Goal: Information Seeking & Learning: Check status

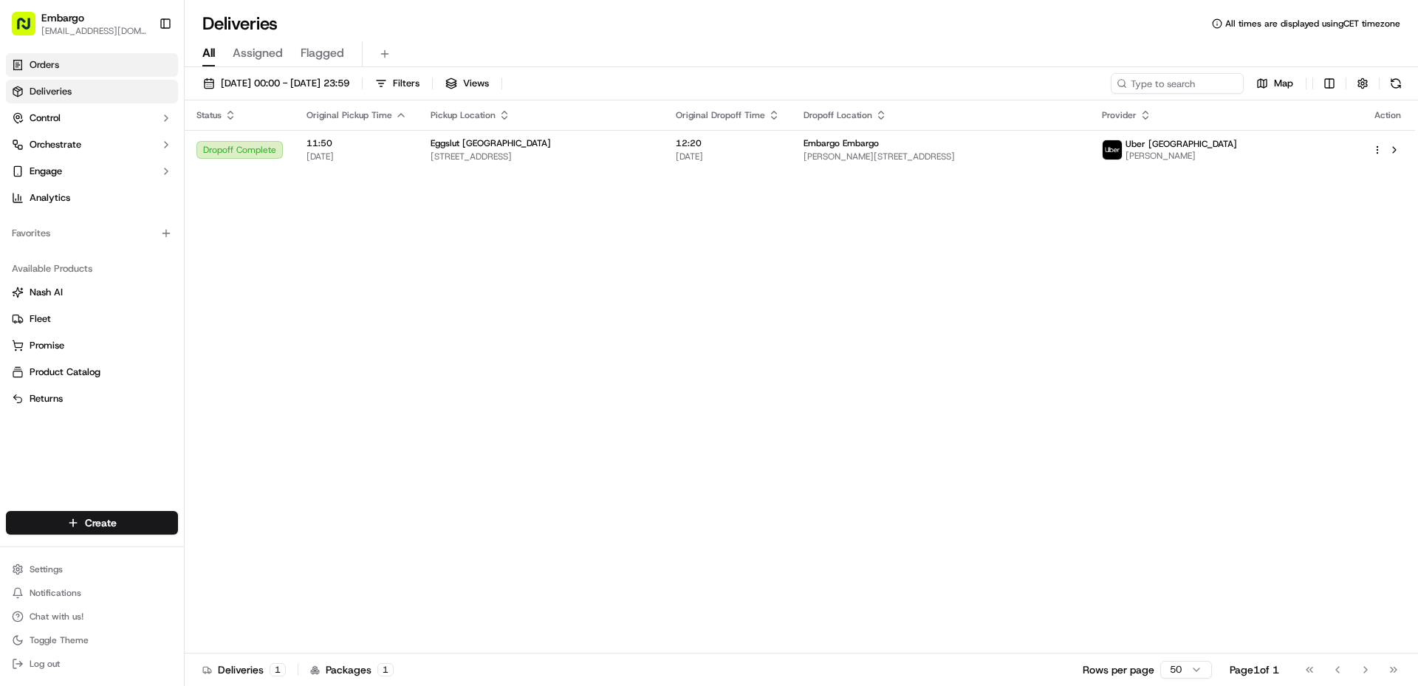
click at [73, 62] on link "Orders" at bounding box center [92, 65] width 172 height 24
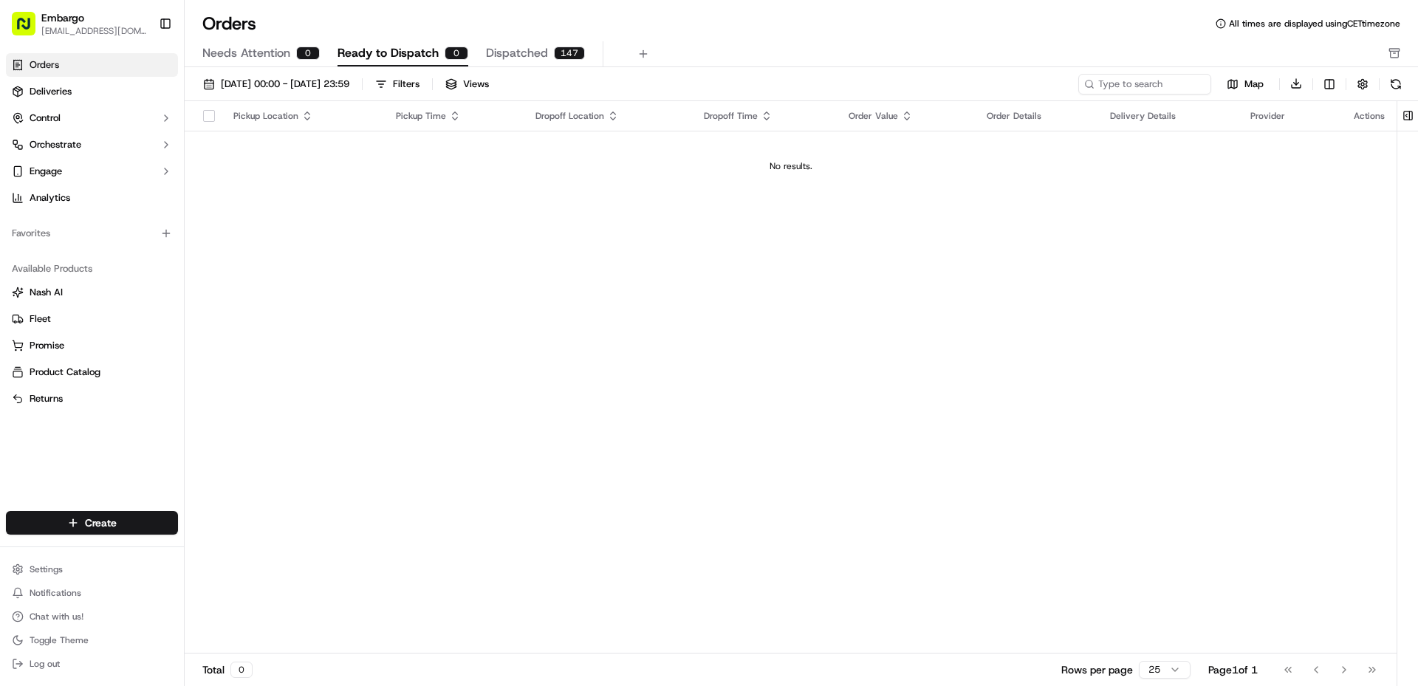
click at [1128, 272] on div "Pickup Location Pickup Time Dropoff Location Dropoff Time Order Value Order Det…" at bounding box center [791, 377] width 1212 height 553
click at [1019, 377] on div "Pickup Location Pickup Time Dropoff Location Dropoff Time Order Value Order Det…" at bounding box center [791, 377] width 1212 height 553
click at [1137, 93] on input at bounding box center [1122, 84] width 177 height 21
paste input "347900"
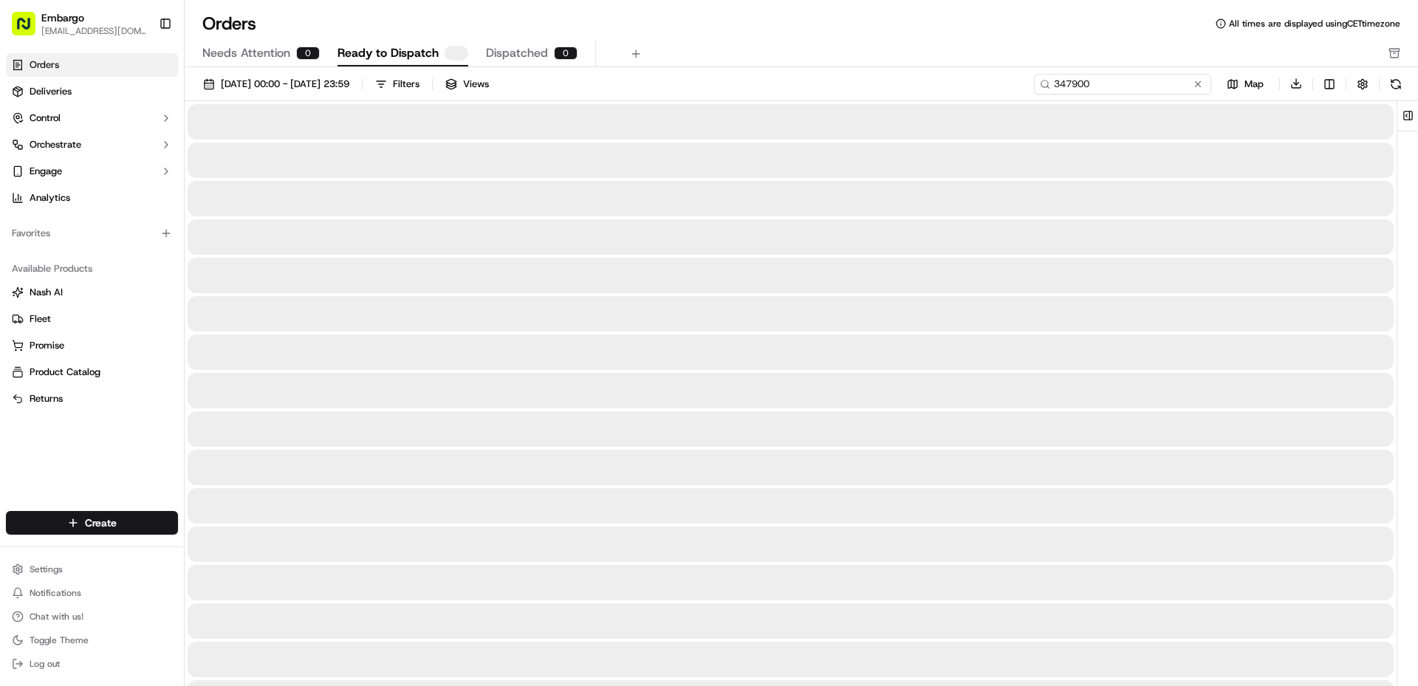
type input "347900"
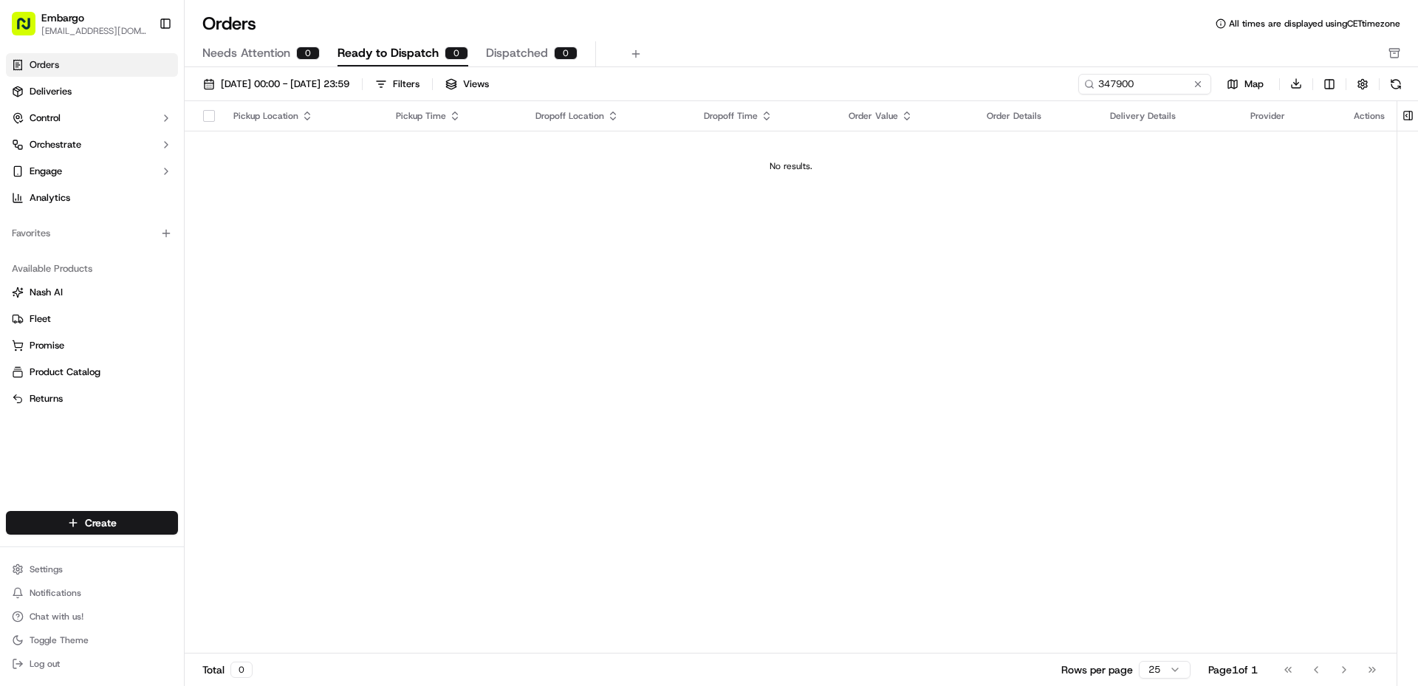
click at [65, 64] on link "Orders" at bounding box center [92, 65] width 172 height 24
click at [72, 114] on button "Control" at bounding box center [92, 118] width 172 height 24
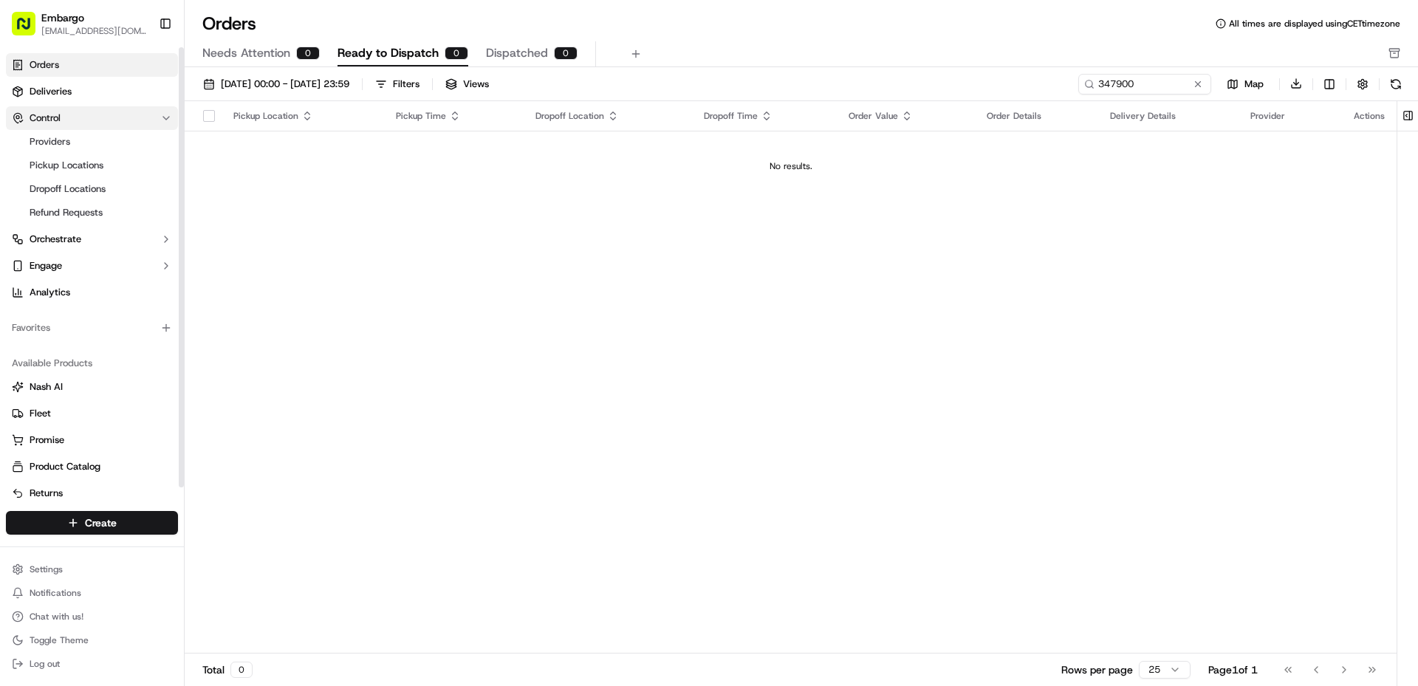
click at [61, 114] on span "Control" at bounding box center [45, 118] width 31 height 13
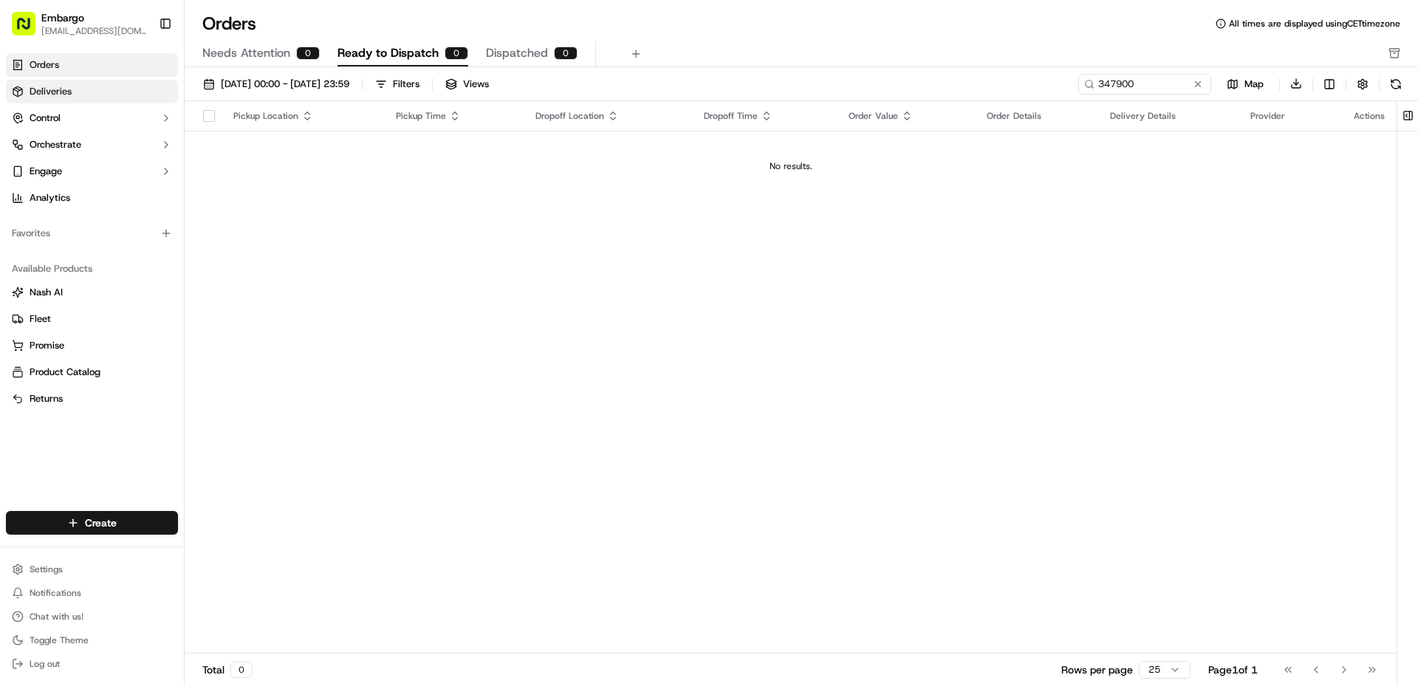
click at [64, 92] on span "Deliveries" at bounding box center [51, 91] width 42 height 13
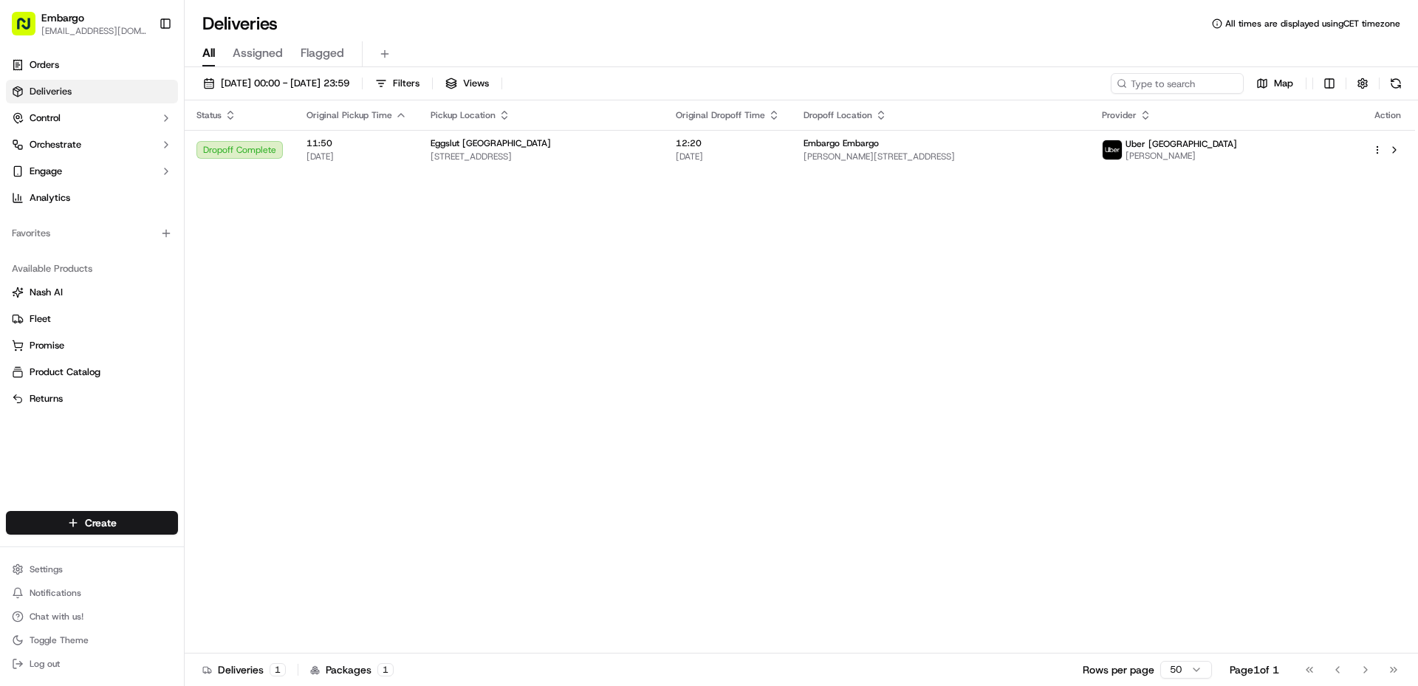
click at [258, 58] on span "Assigned" at bounding box center [258, 53] width 50 height 18
click at [315, 56] on span "Flagged" at bounding box center [323, 53] width 44 height 18
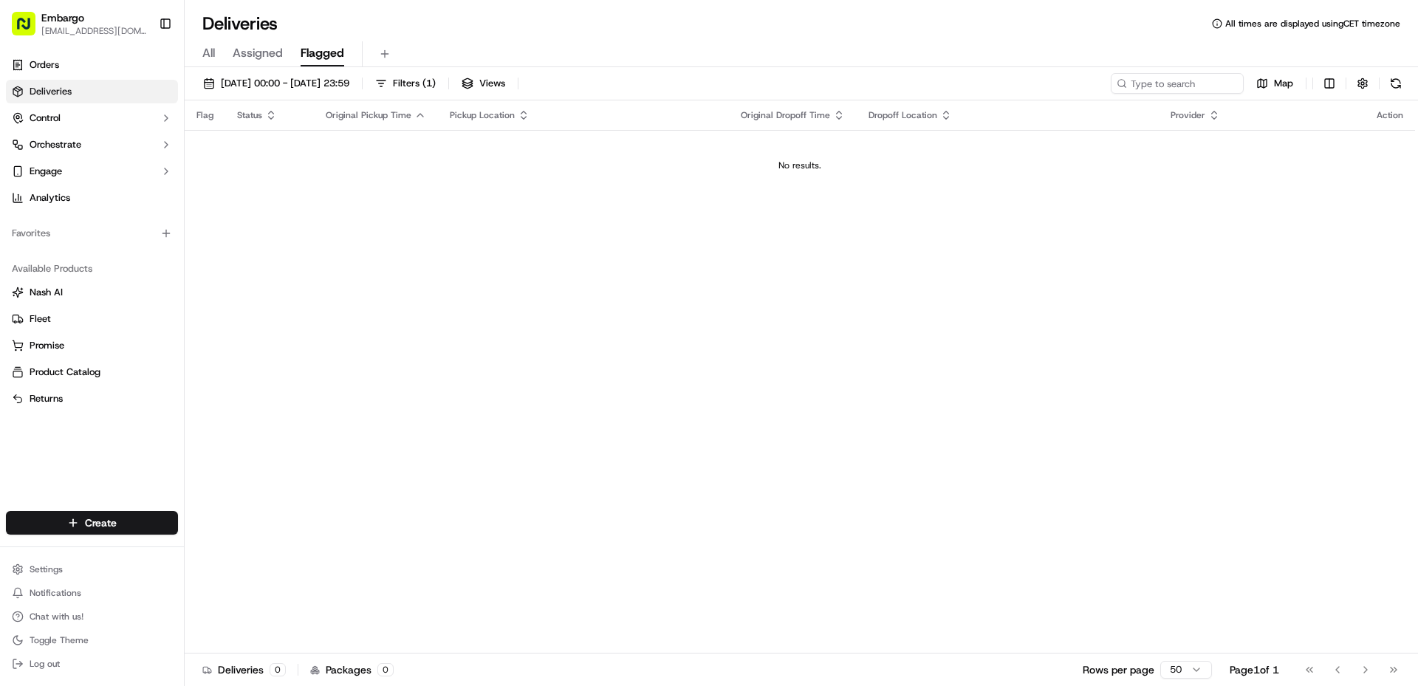
click at [216, 55] on div "All Assigned Flagged" at bounding box center [801, 54] width 1233 height 26
click at [210, 55] on span "All" at bounding box center [208, 53] width 13 height 18
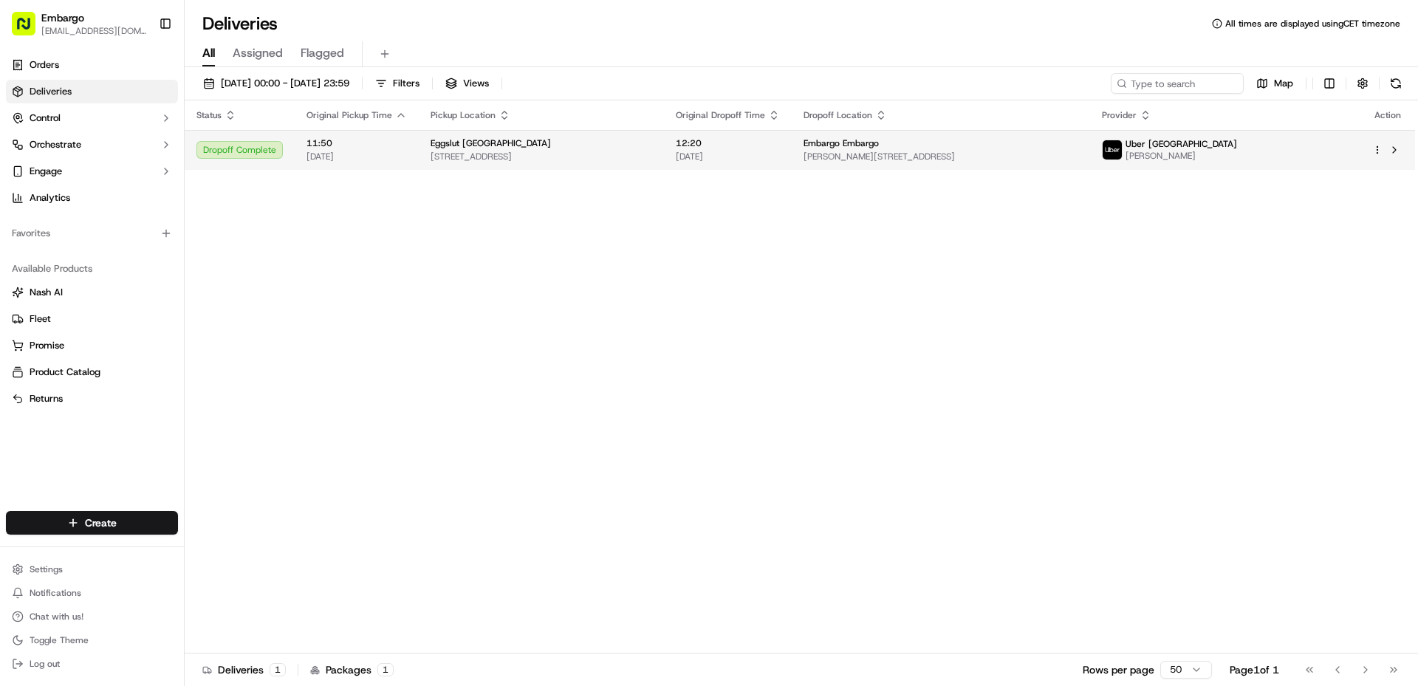
click at [388, 148] on span "11:50" at bounding box center [356, 143] width 100 height 12
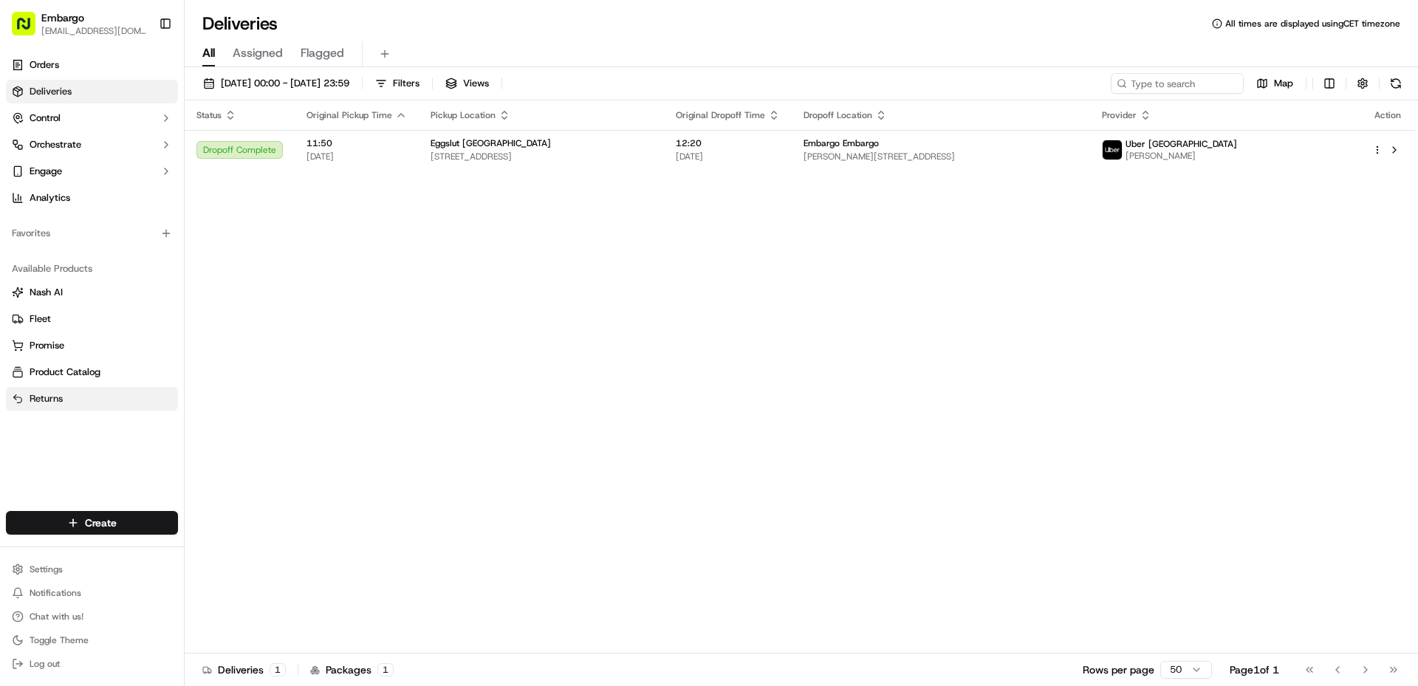
click at [108, 400] on link "Returns" at bounding box center [92, 398] width 160 height 13
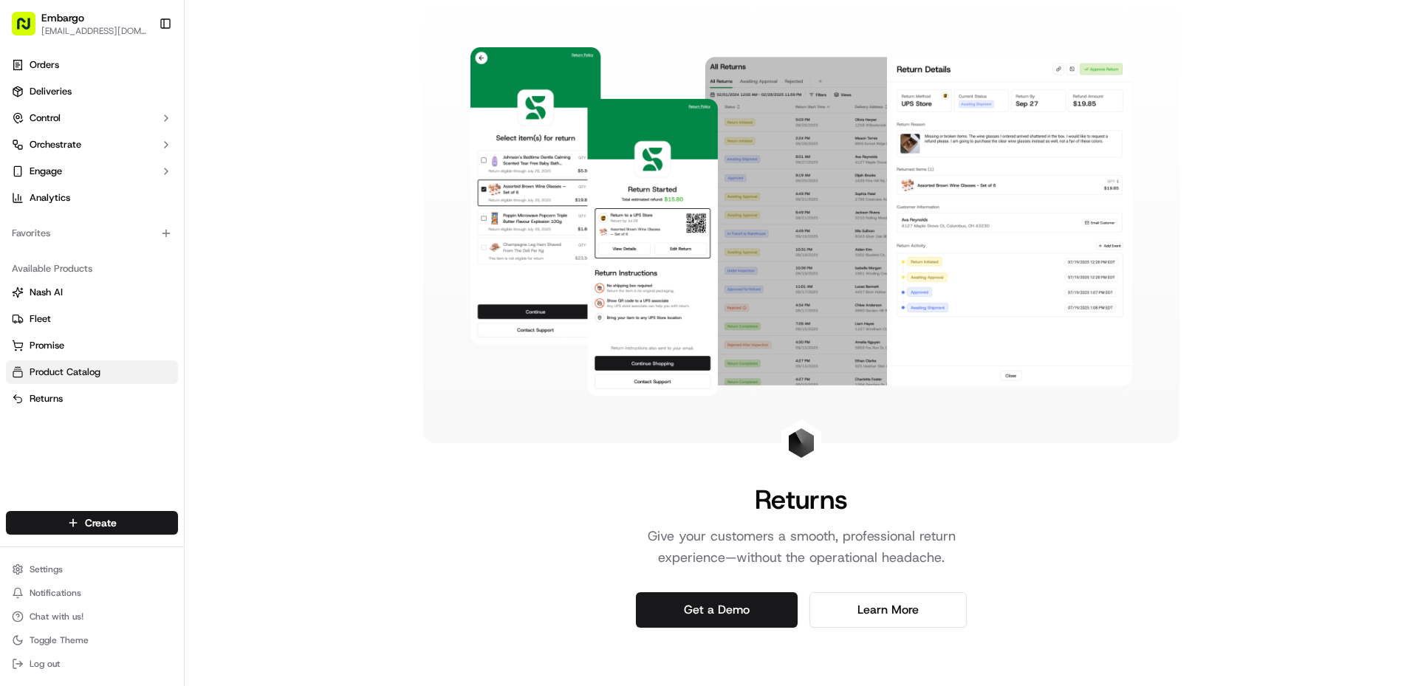
click at [106, 374] on link "Product Catalog" at bounding box center [92, 372] width 160 height 13
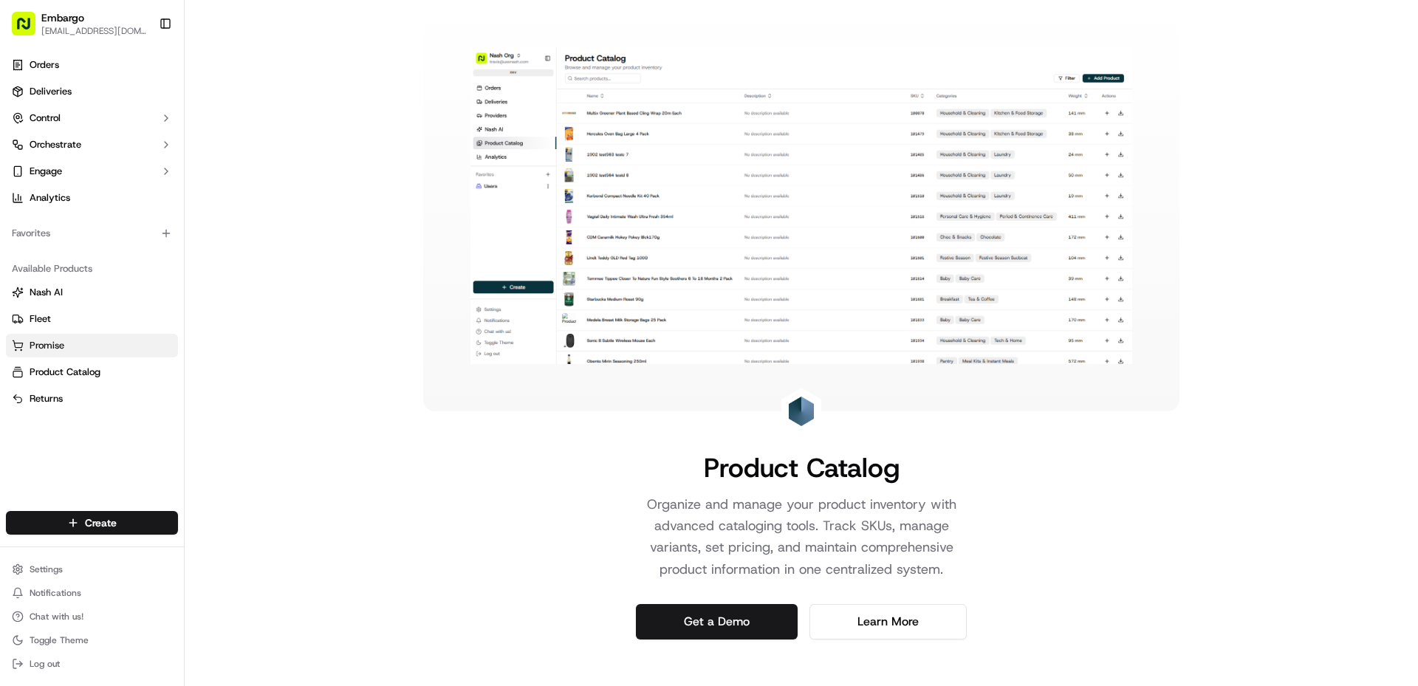
click at [102, 349] on link "Promise" at bounding box center [92, 345] width 160 height 13
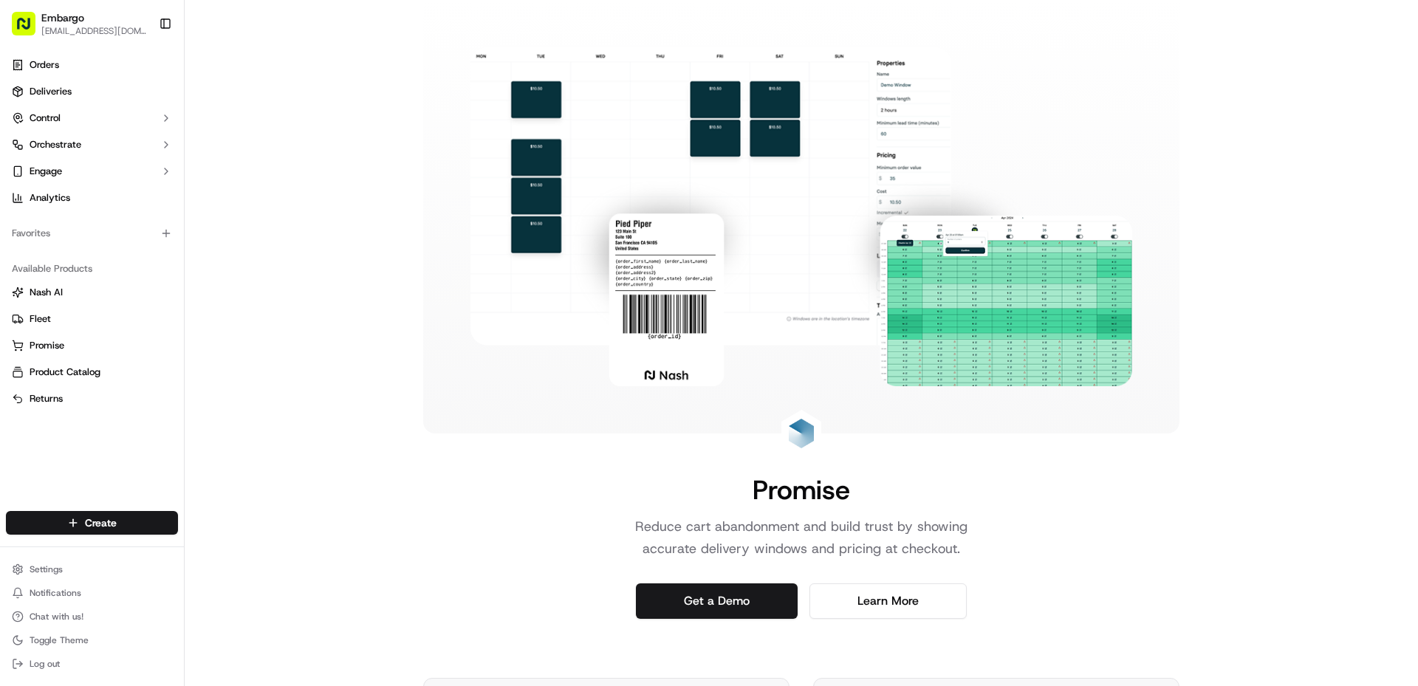
click at [97, 18] on div "Embargo" at bounding box center [94, 17] width 106 height 15
click at [83, 66] on link "Orders" at bounding box center [92, 65] width 172 height 24
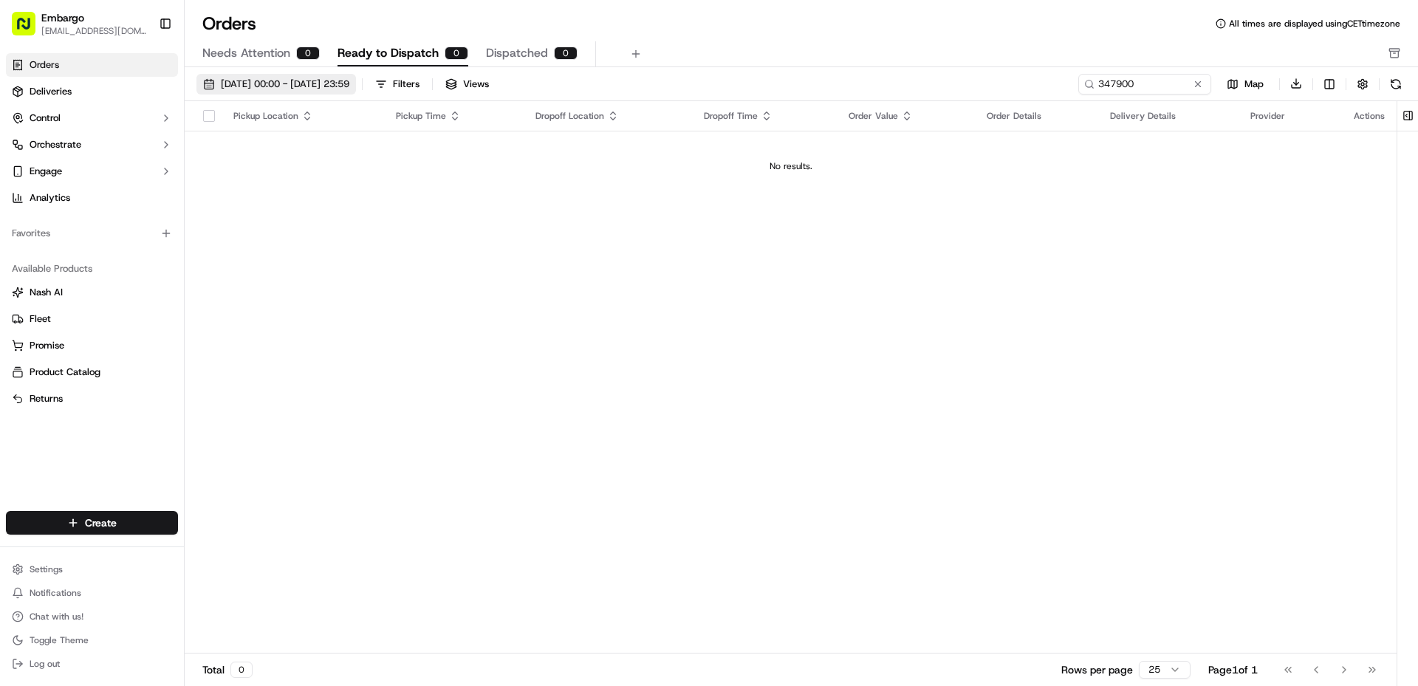
click at [280, 85] on span "[DATE] 00:00 - [DATE] 23:59" at bounding box center [285, 84] width 129 height 13
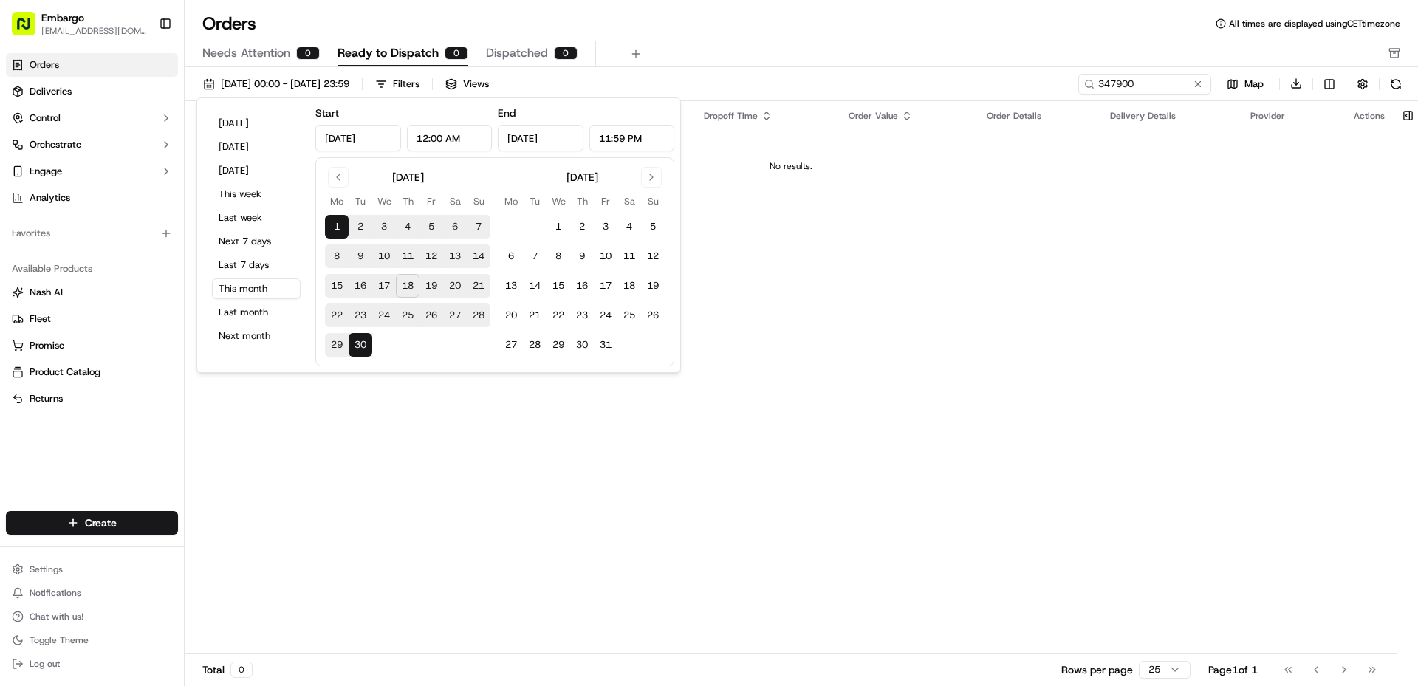
click at [385, 286] on button "17" at bounding box center [384, 286] width 24 height 24
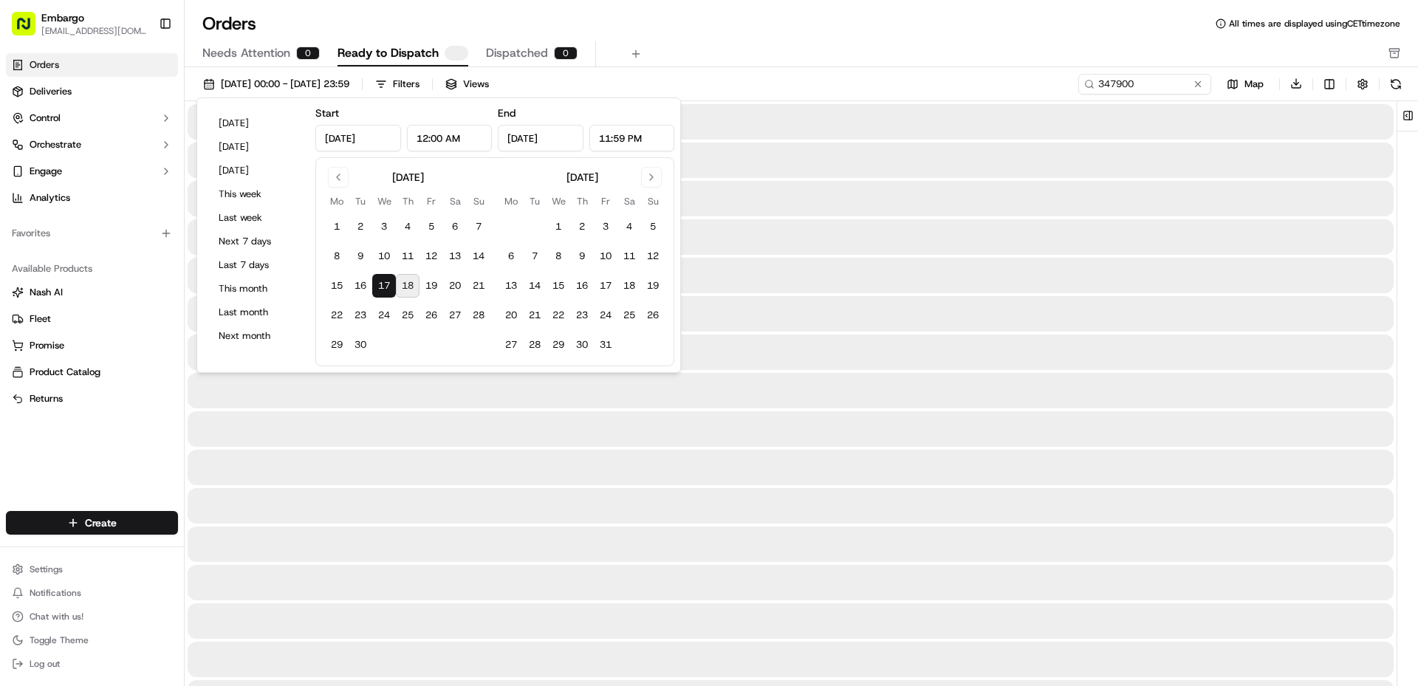
type input "[DATE]"
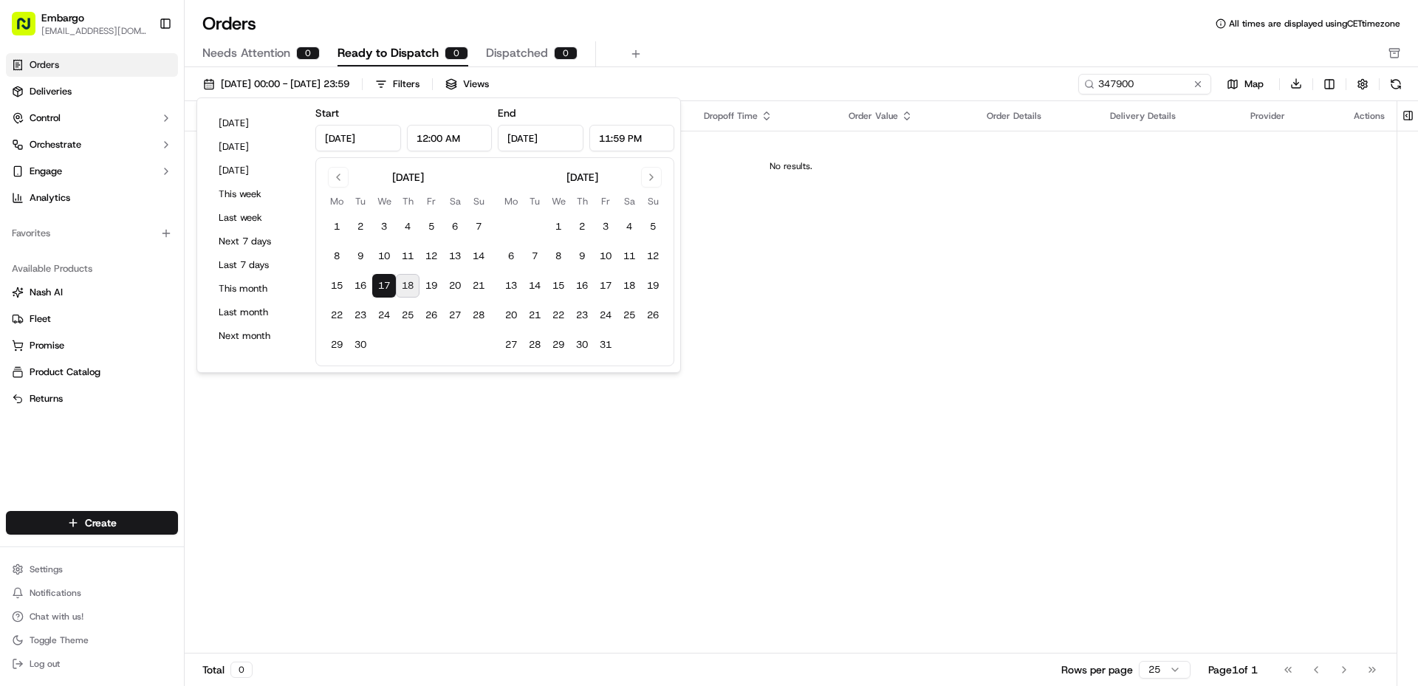
click at [1278, 535] on div "Pickup Location Pickup Time Dropoff Location Dropoff Time Order Value Order Det…" at bounding box center [791, 377] width 1212 height 553
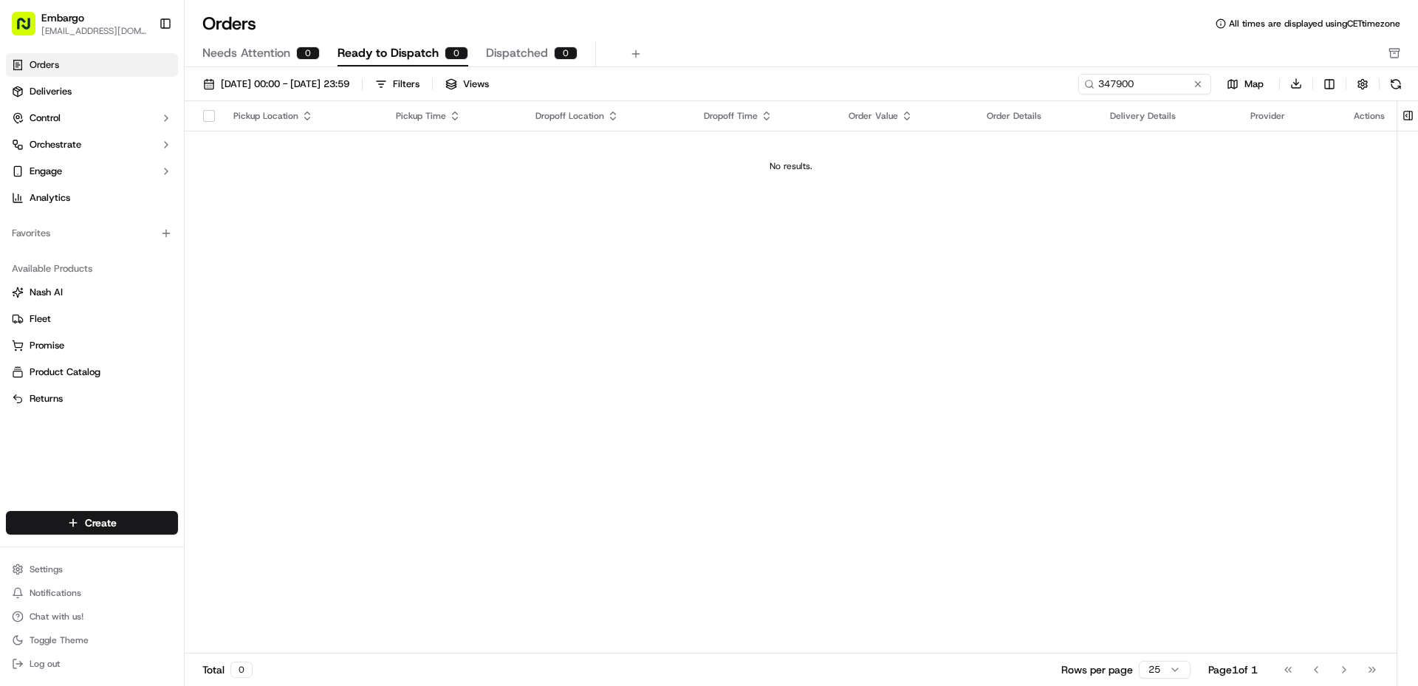
click at [518, 52] on span "Dispatched" at bounding box center [517, 53] width 62 height 18
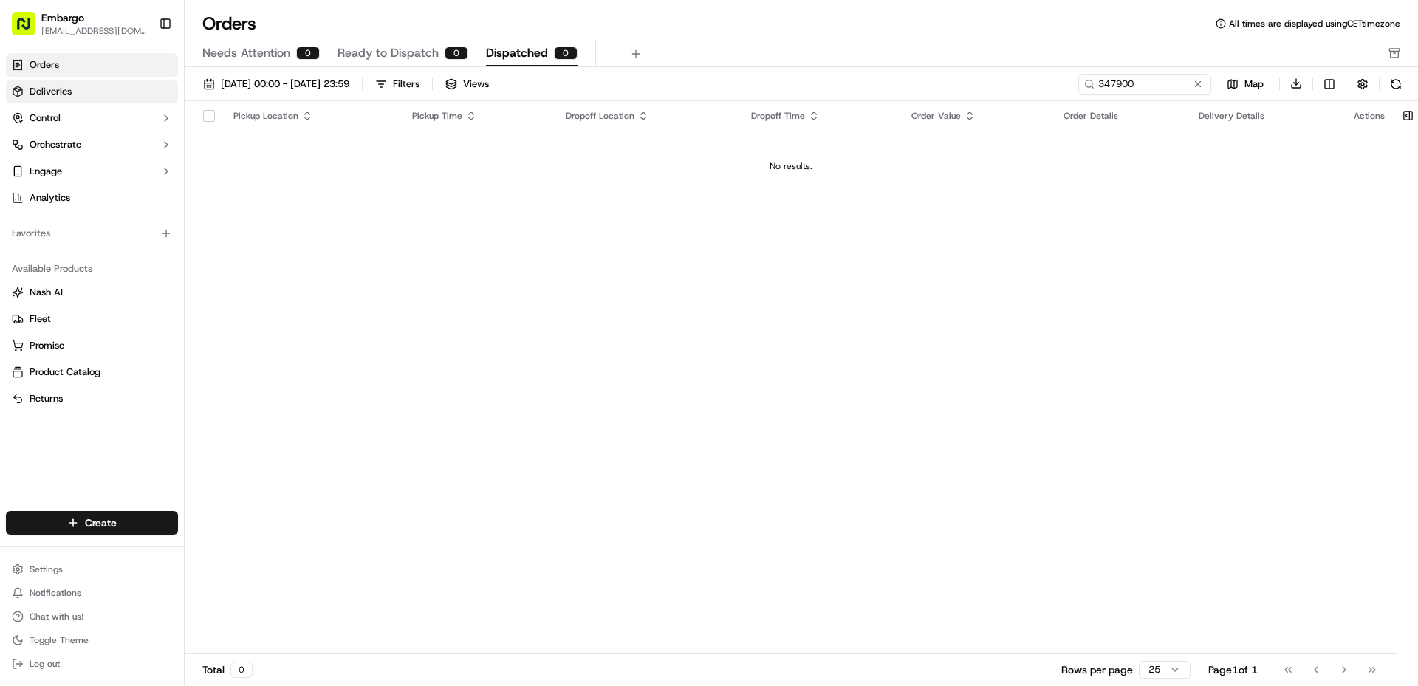
click at [75, 90] on link "Deliveries" at bounding box center [92, 92] width 172 height 24
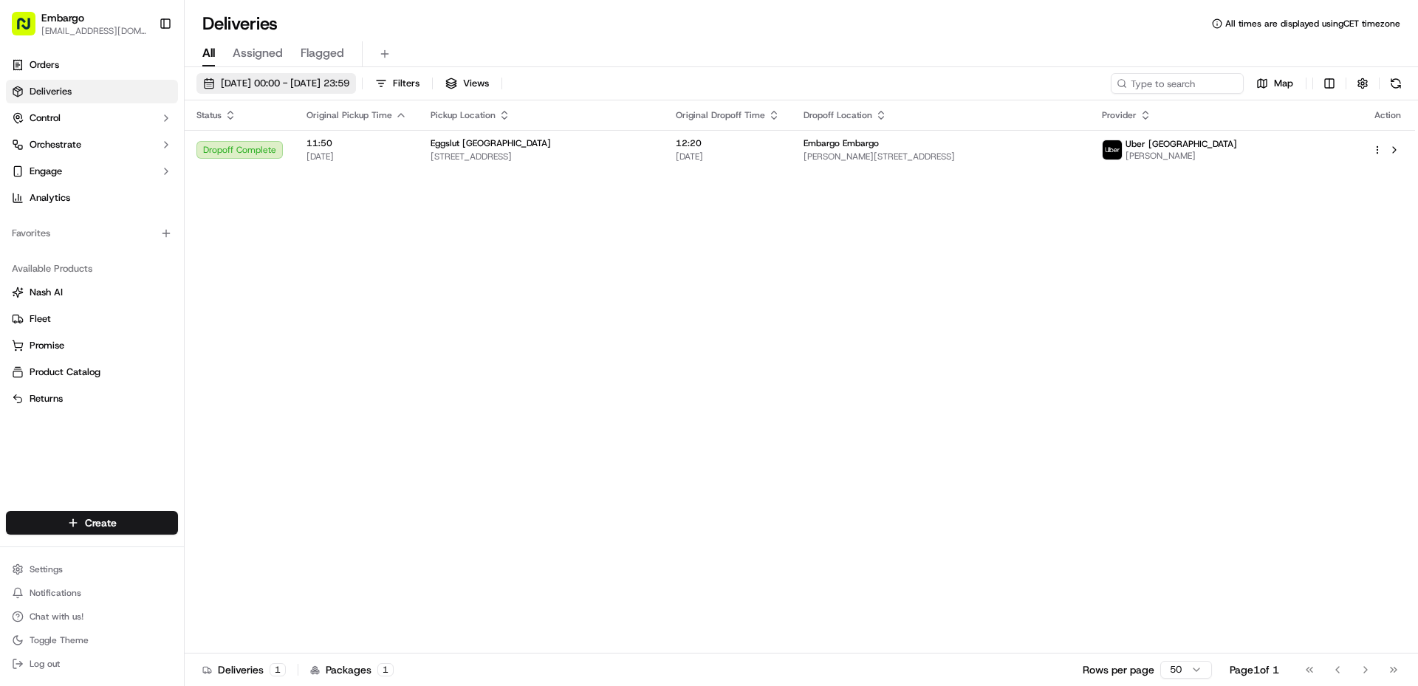
click at [282, 81] on span "[DATE] 00:00 - [DATE] 23:59" at bounding box center [285, 83] width 129 height 13
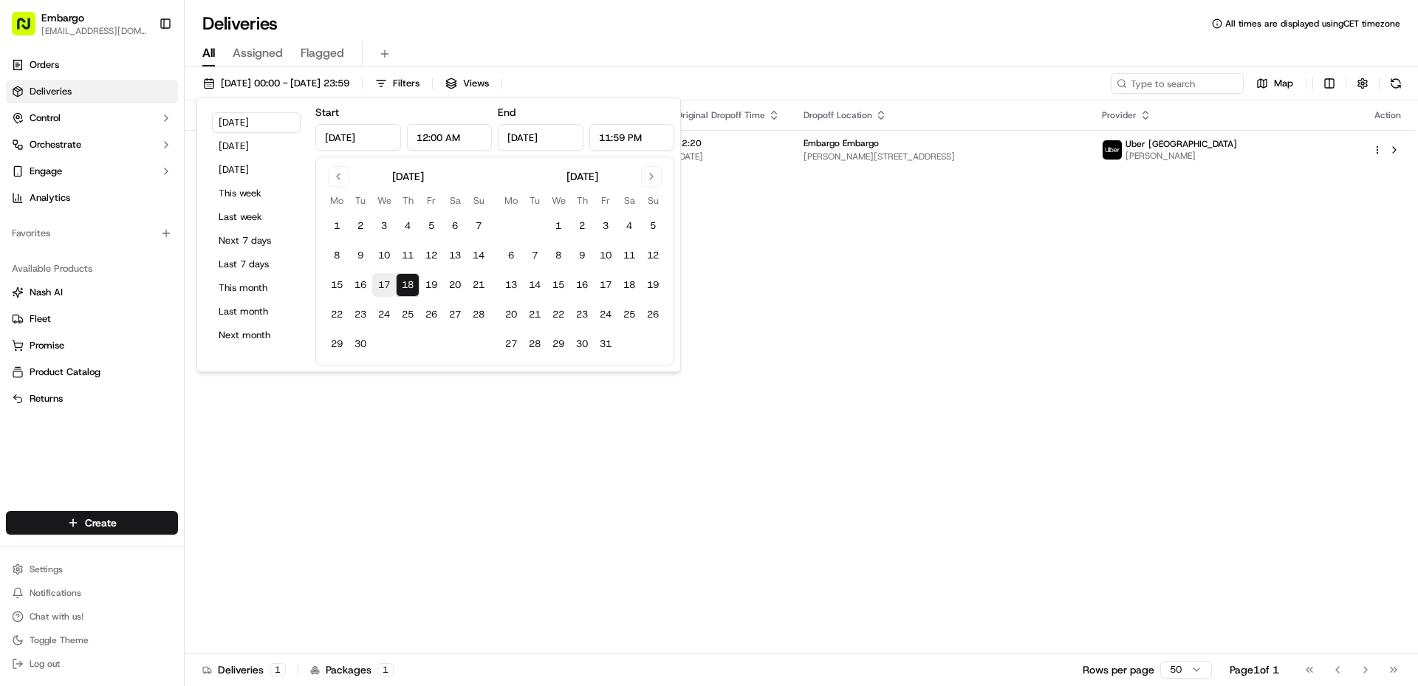
click at [380, 284] on button "17" at bounding box center [384, 285] width 24 height 24
type input "[DATE]"
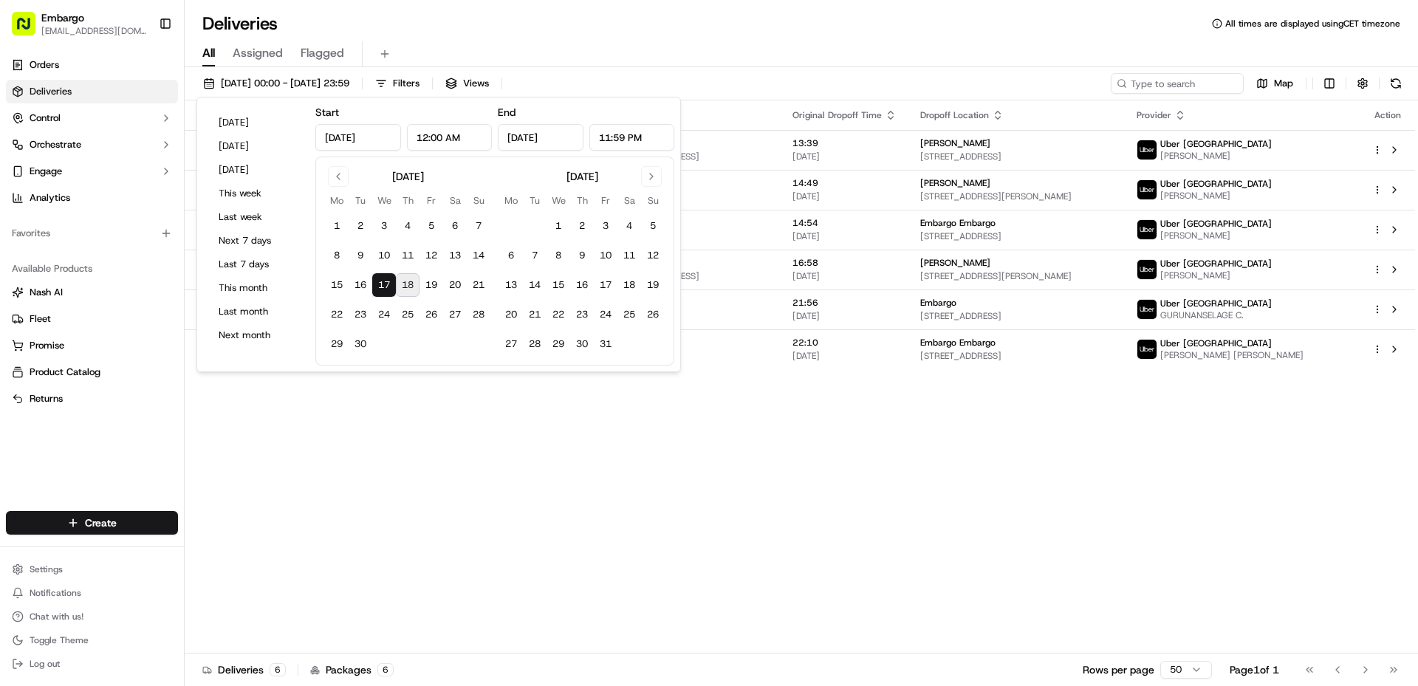
click at [843, 448] on div "Status Original Pickup Time Pickup Location Original Dropoff Time Dropoff Locat…" at bounding box center [800, 376] width 1230 height 553
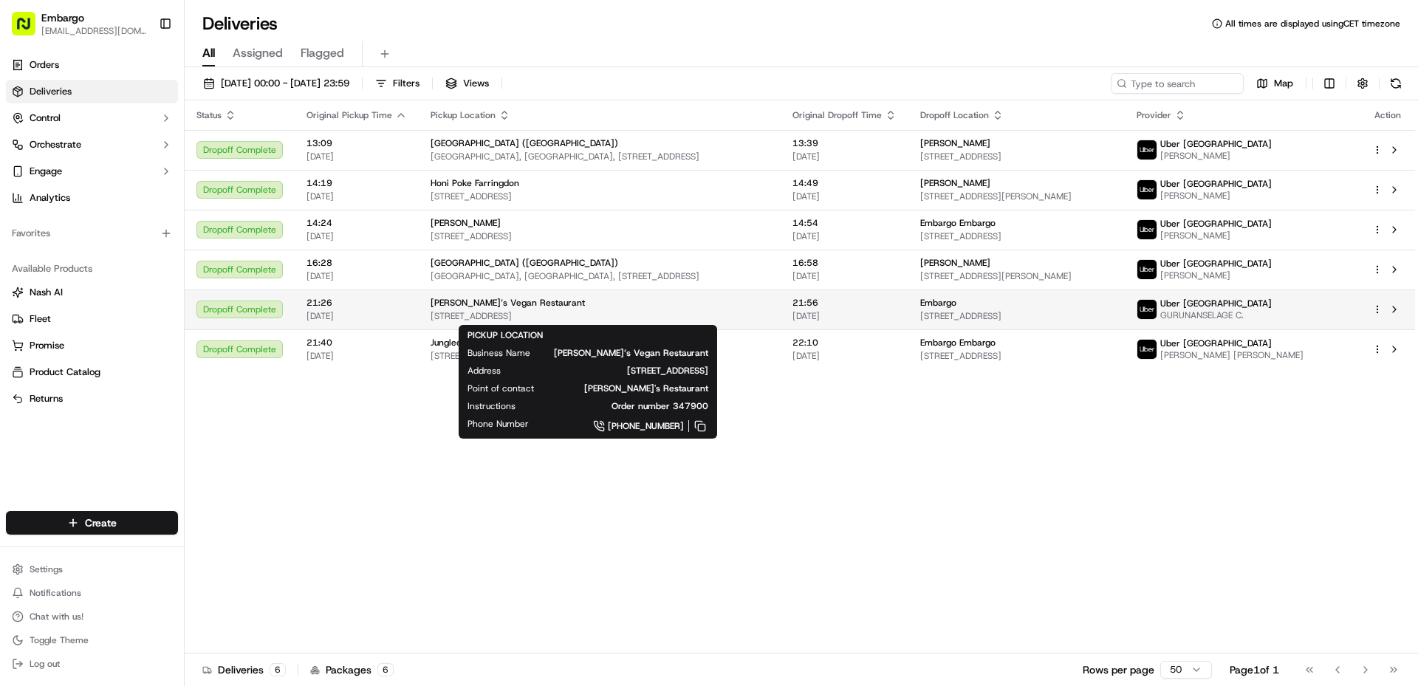
click at [734, 303] on div "[PERSON_NAME]’s Vegan Restaurant" at bounding box center [600, 303] width 338 height 12
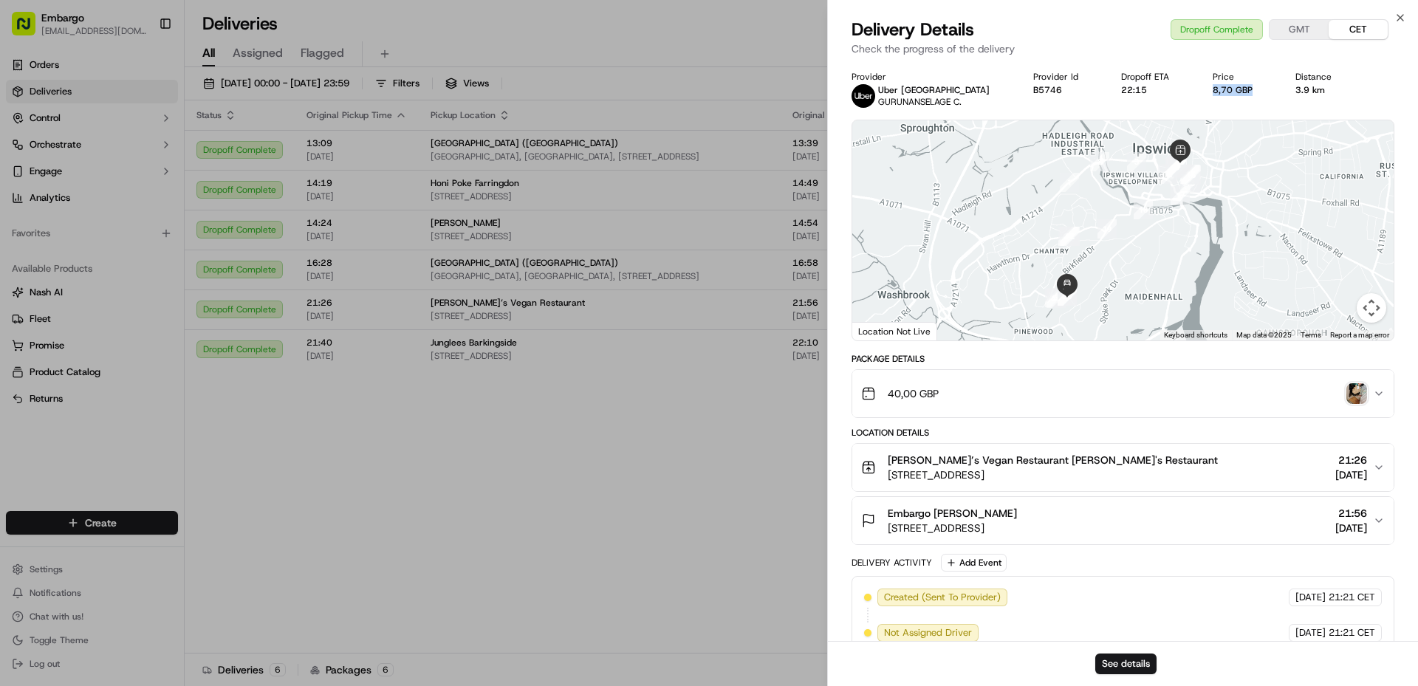
drag, startPoint x: 1192, startPoint y: 94, endPoint x: 1241, endPoint y: 93, distance: 48.7
click at [1241, 93] on div "Provider Uber UK GURUNANSELAGE C. Provider Id B5746 Dropoff ETA 22:15 Price 8,7…" at bounding box center [1123, 89] width 543 height 37
copy div "8,70 GBP"
